Goal: Use online tool/utility: Utilize a website feature to perform a specific function

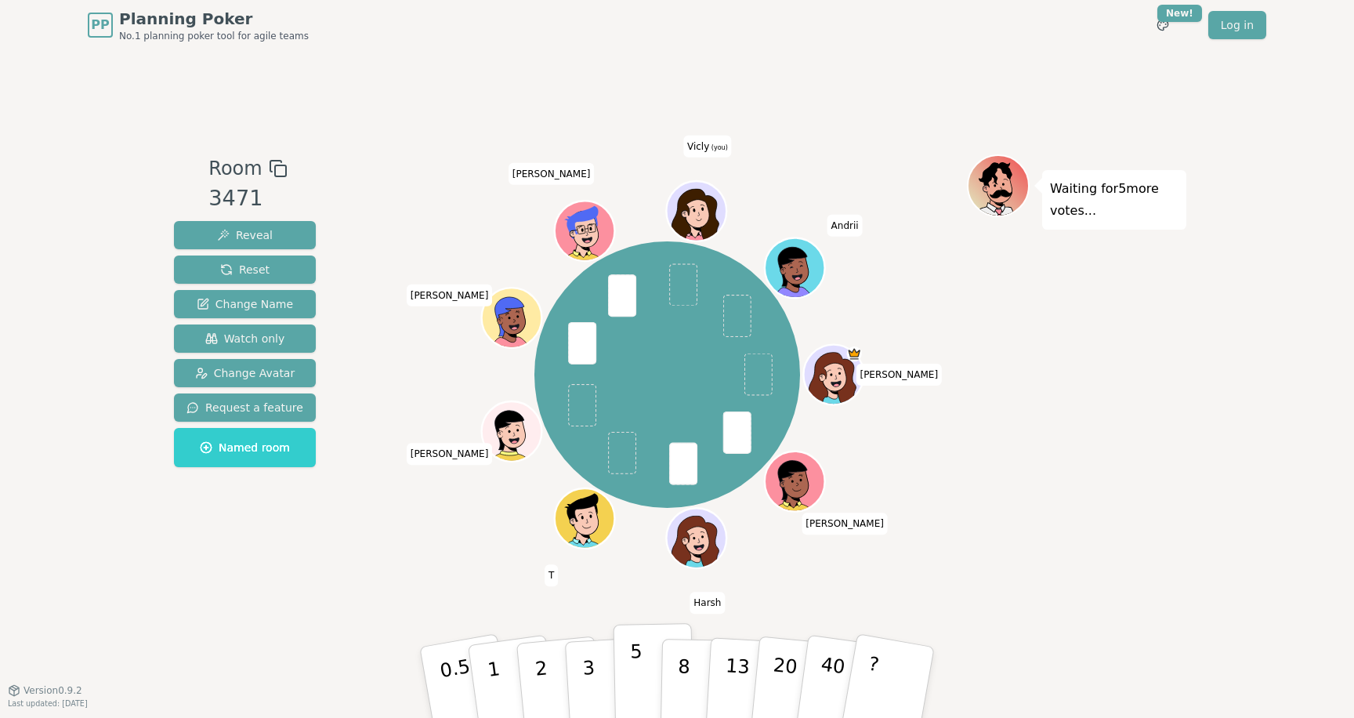
click at [649, 685] on button "5" at bounding box center [654, 682] width 81 height 119
click at [589, 666] on p "3" at bounding box center [590, 683] width 17 height 85
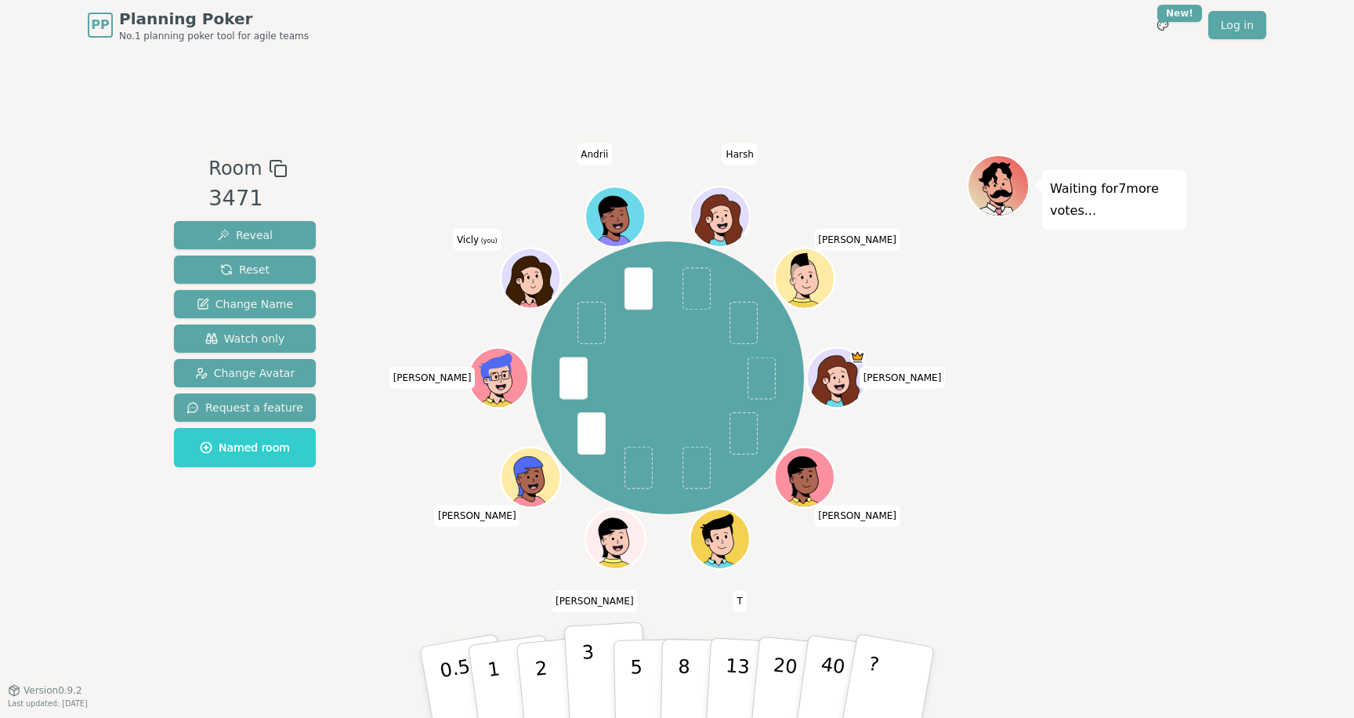
click at [593, 665] on p "3" at bounding box center [590, 683] width 17 height 85
click at [538, 669] on p "2" at bounding box center [543, 684] width 20 height 85
click at [632, 671] on p "5" at bounding box center [636, 682] width 13 height 85
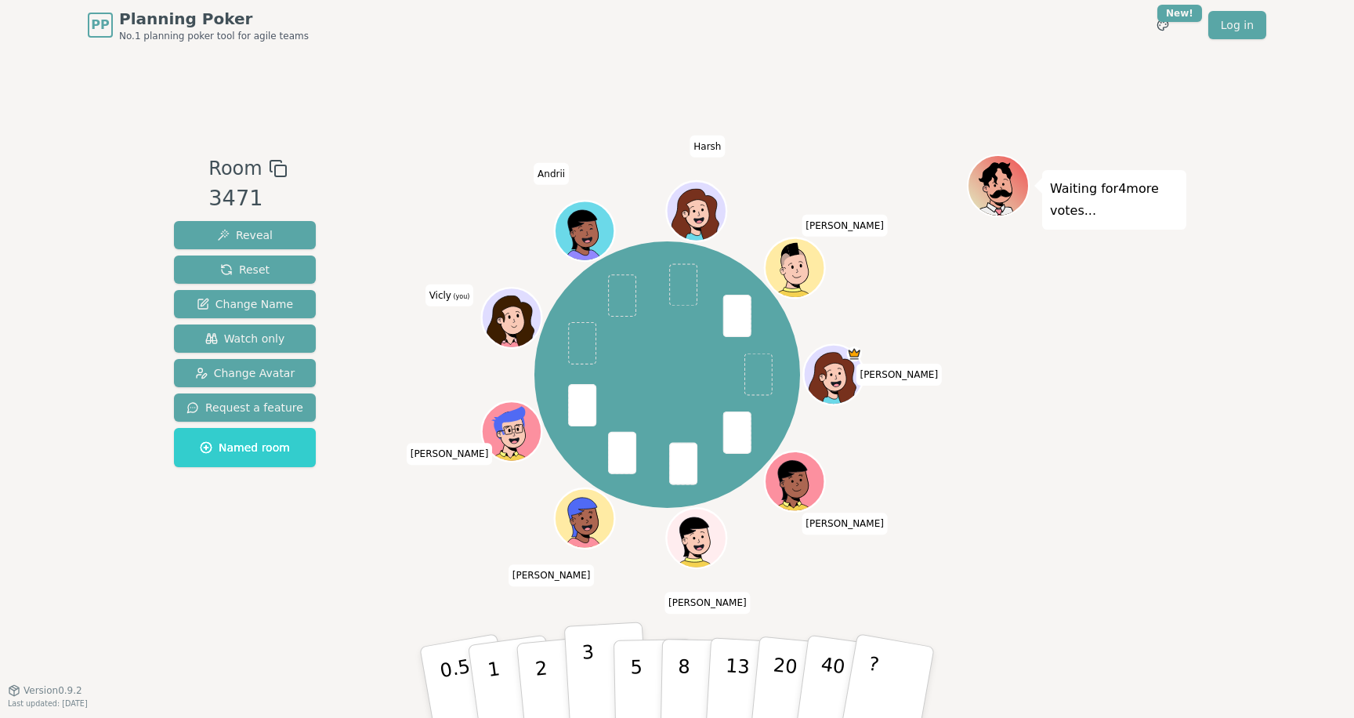
click at [596, 670] on button "3" at bounding box center [606, 683] width 85 height 122
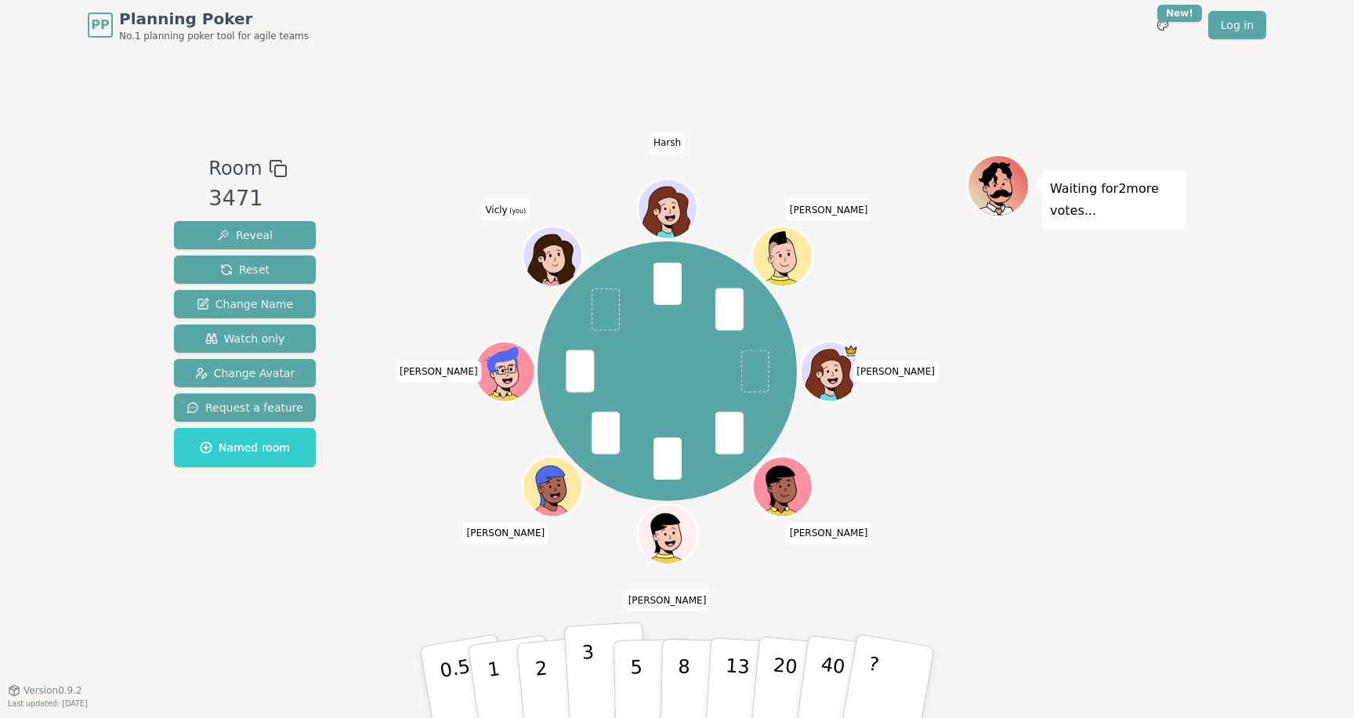
click at [597, 671] on button "3" at bounding box center [606, 683] width 85 height 122
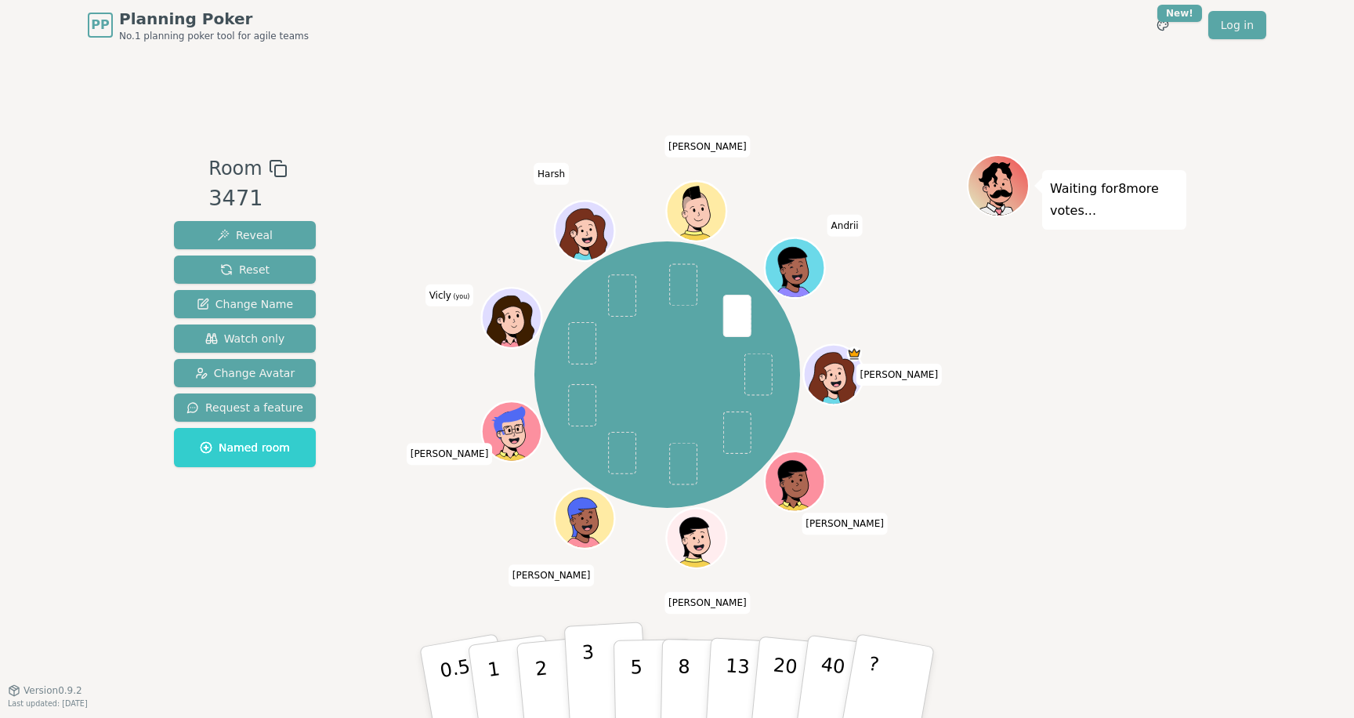
click at [592, 677] on p "3" at bounding box center [590, 683] width 17 height 85
click at [590, 655] on p "3" at bounding box center [590, 683] width 17 height 85
